Goal: Information Seeking & Learning: Learn about a topic

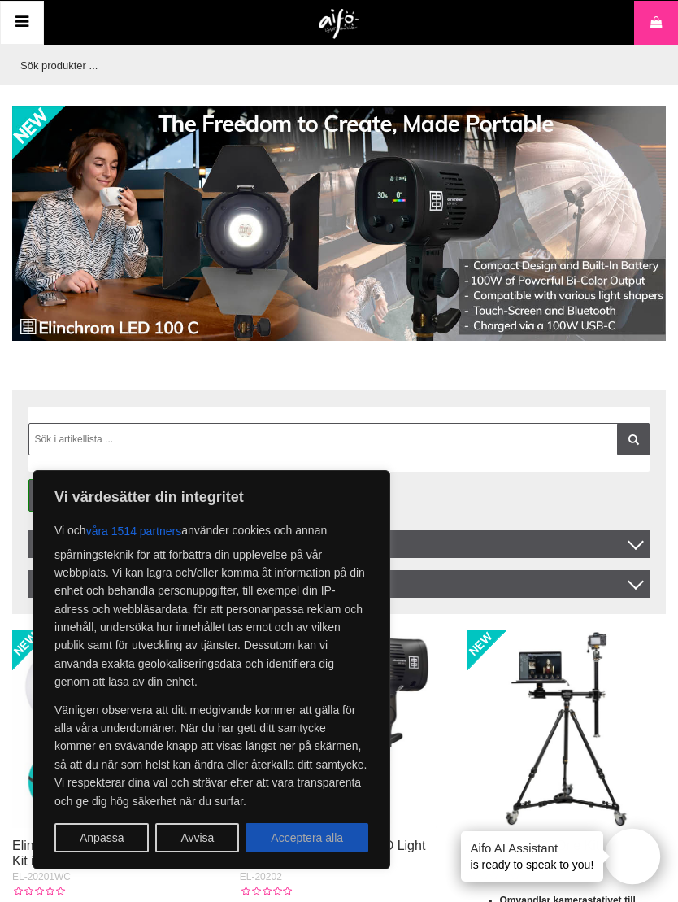
click at [294, 846] on button "Acceptera alla" at bounding box center [307, 837] width 123 height 29
checkbox input "true"
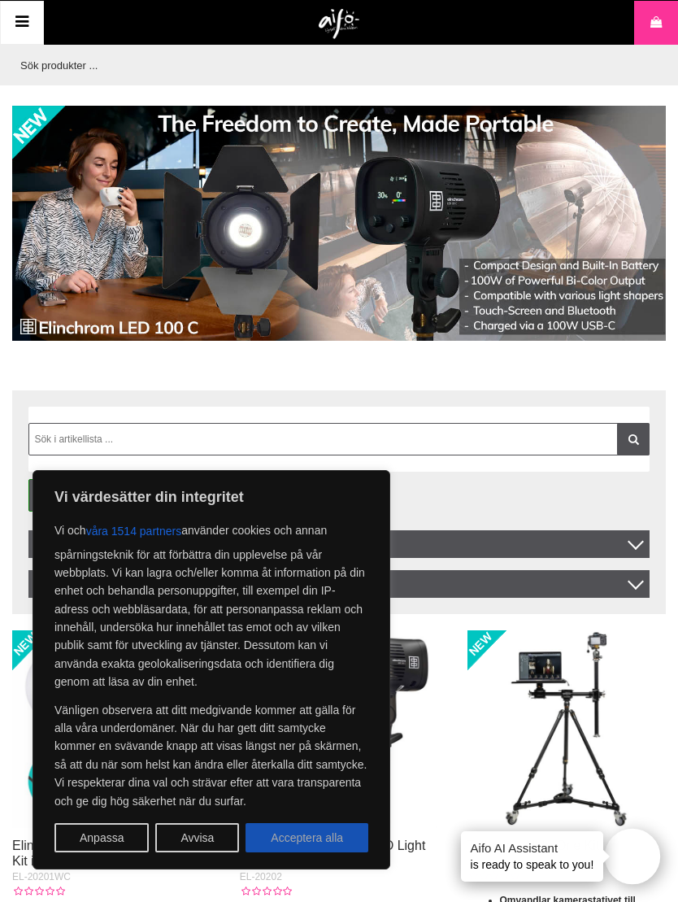
checkbox input "true"
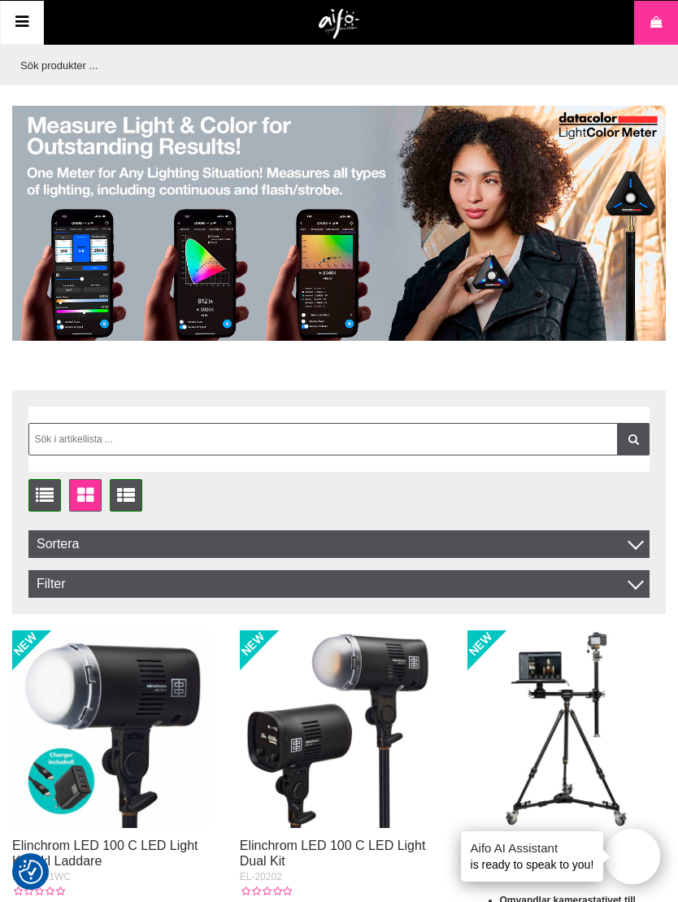
click at [23, 29] on icon at bounding box center [22, 23] width 20 height 24
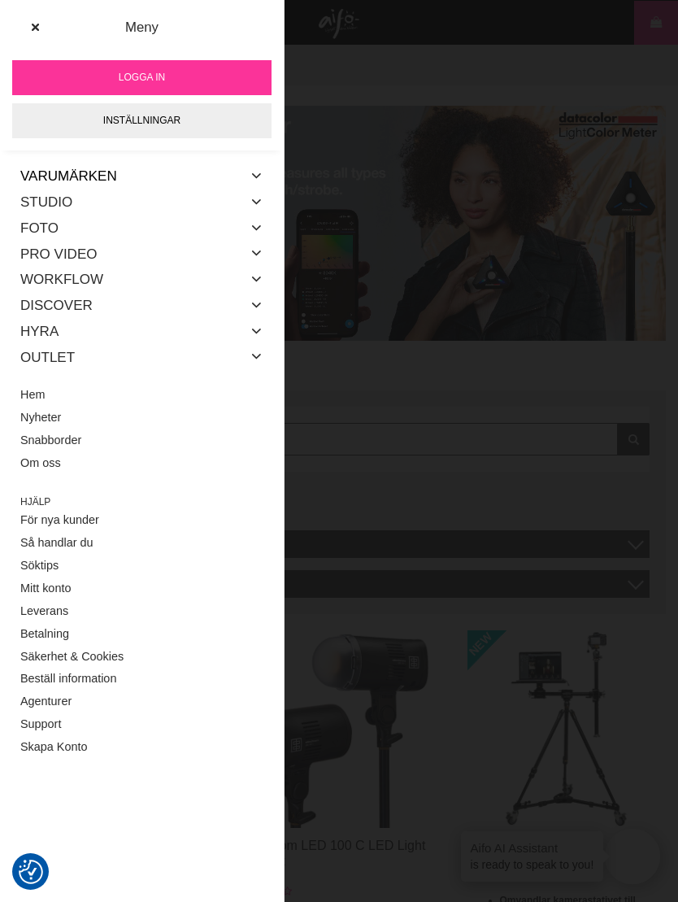
click at [59, 184] on link "Varumärken" at bounding box center [68, 176] width 97 height 26
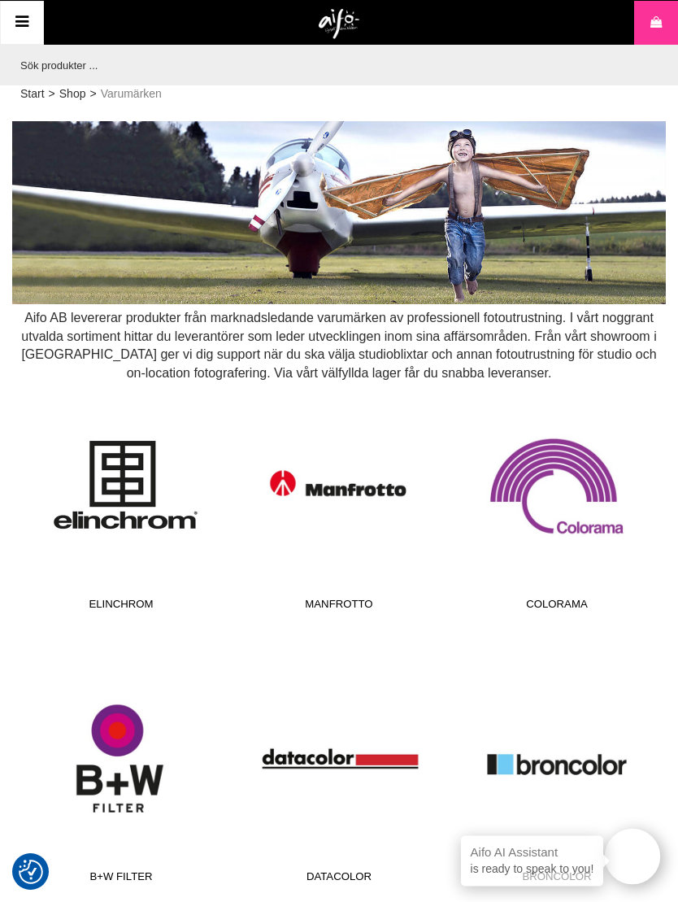
click at [102, 483] on link "Elinchrom" at bounding box center [122, 509] width 198 height 220
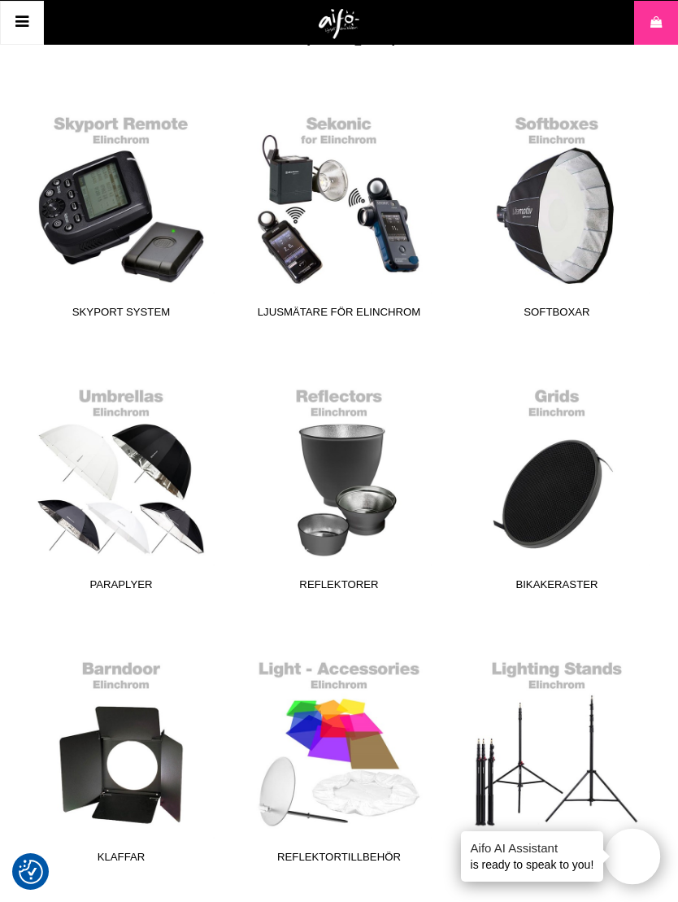
scroll to position [601, 0]
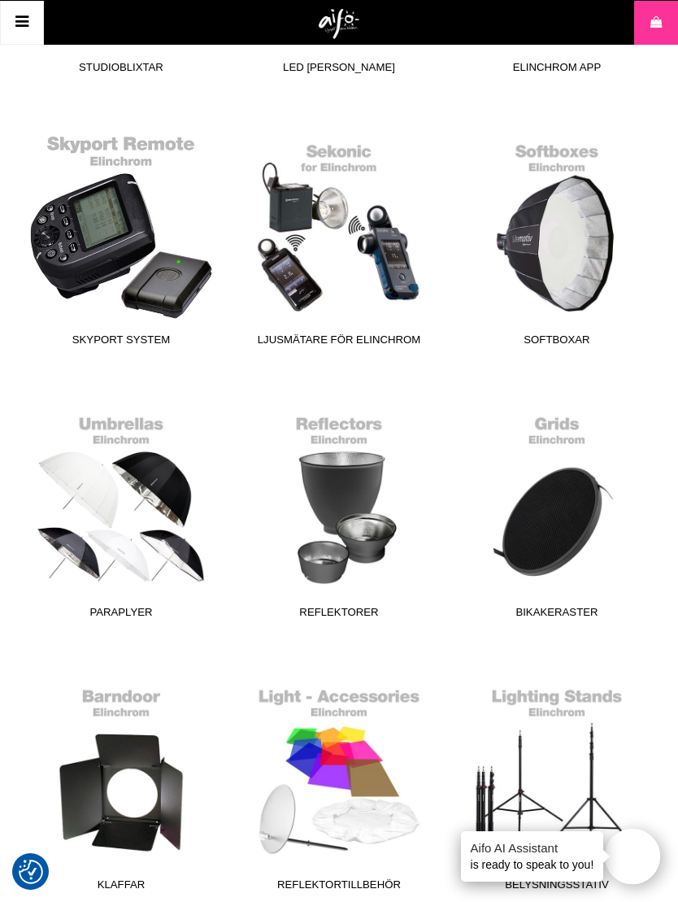
click at [93, 249] on link "Skyport System" at bounding box center [122, 244] width 198 height 220
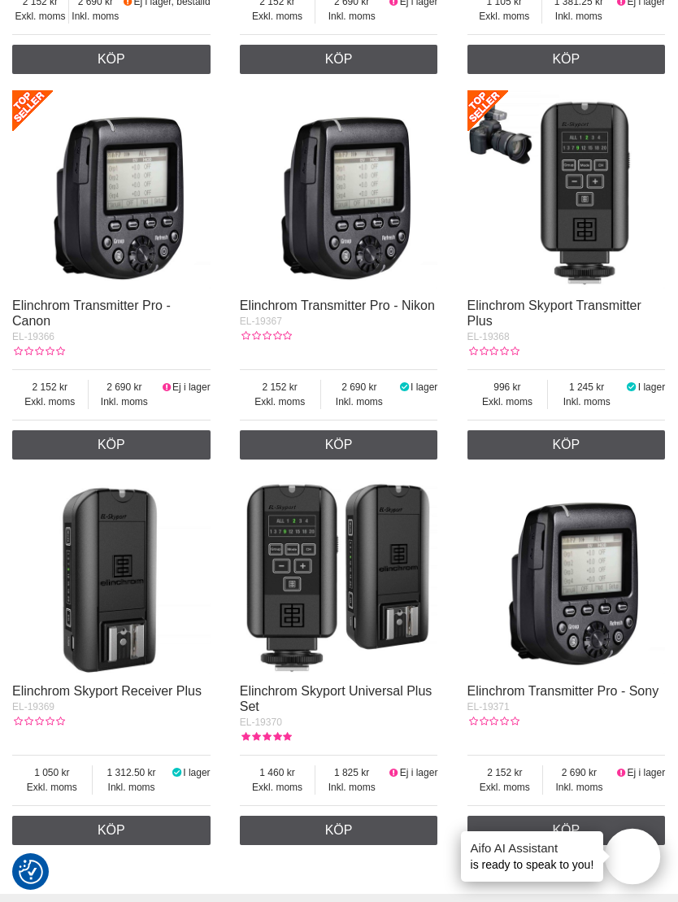
scroll to position [1431, 0]
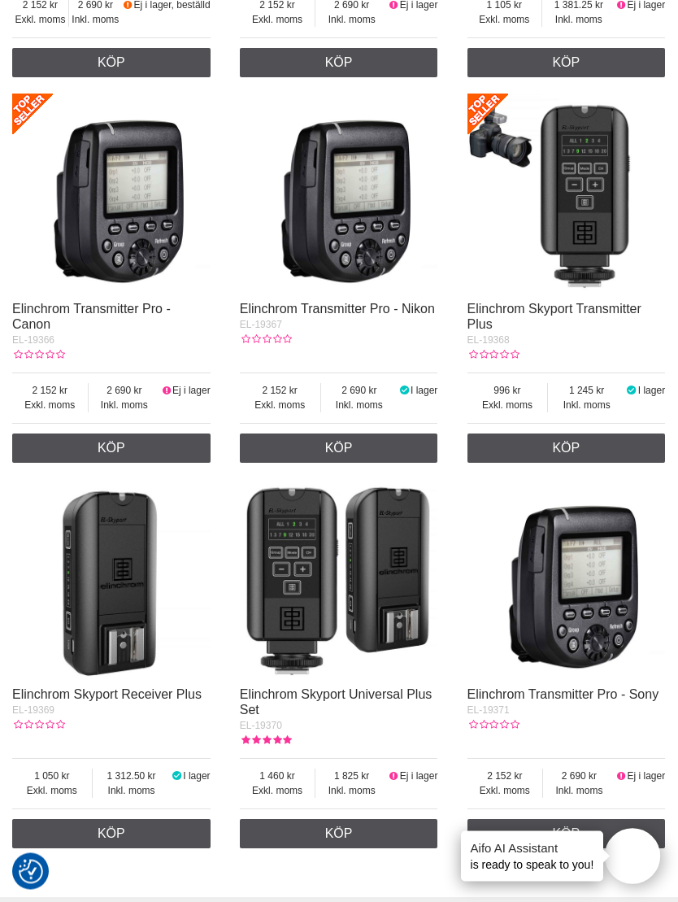
click at [575, 222] on img at bounding box center [567, 193] width 198 height 198
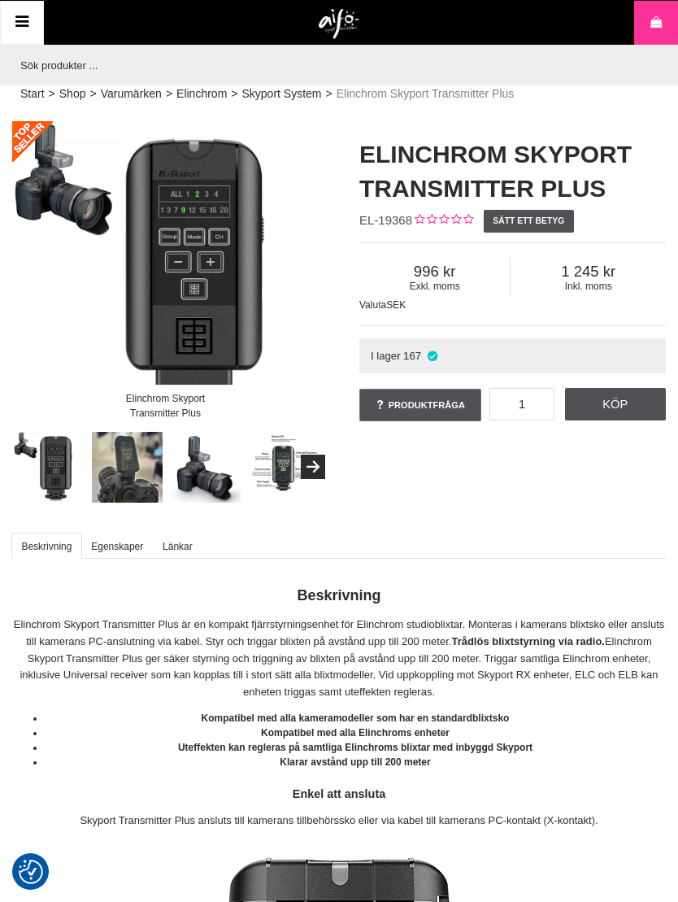
checkbox input "true"
